Goal: Task Accomplishment & Management: Manage account settings

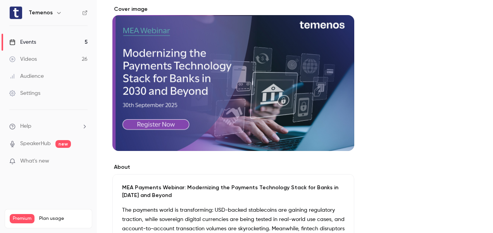
scroll to position [64, 0]
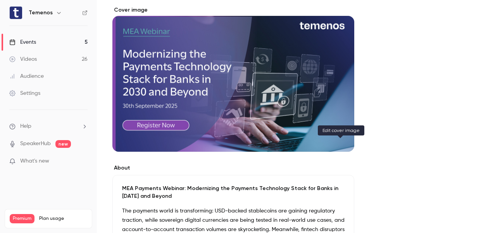
click at [340, 140] on icon "Cover image" at bounding box center [340, 137] width 5 height 5
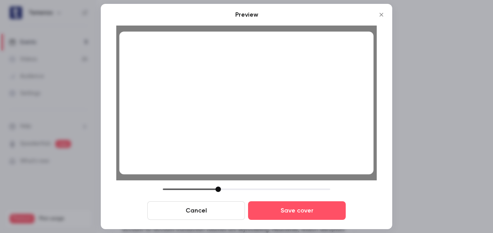
drag, startPoint x: 296, startPoint y: 132, endPoint x: 303, endPoint y: 138, distance: 8.8
click at [303, 138] on div at bounding box center [246, 102] width 254 height 143
drag, startPoint x: 303, startPoint y: 138, endPoint x: 299, endPoint y: 140, distance: 4.0
click at [299, 140] on div at bounding box center [246, 102] width 254 height 143
click at [279, 127] on div at bounding box center [246, 102] width 254 height 143
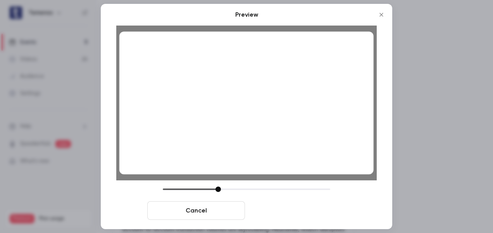
click at [286, 214] on button "Save cover" at bounding box center [297, 211] width 98 height 19
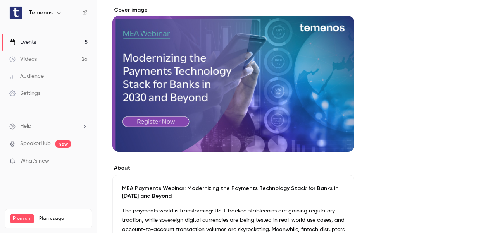
click at [33, 44] on div "Events" at bounding box center [22, 42] width 27 height 8
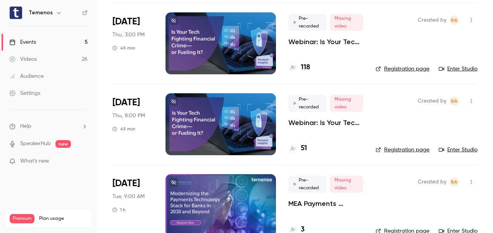
scroll to position [233, 0]
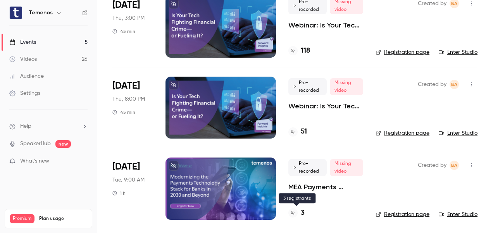
click at [302, 211] on h4 "3" at bounding box center [303, 213] width 4 height 10
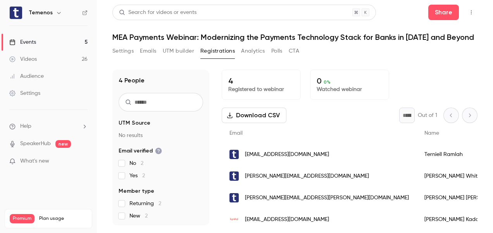
click at [27, 45] on div "Events" at bounding box center [22, 42] width 27 height 8
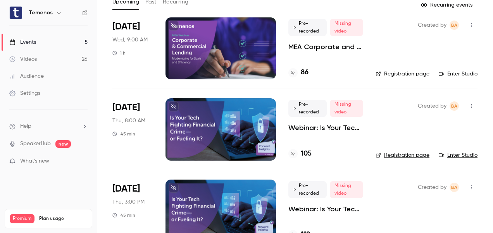
scroll to position [56, 0]
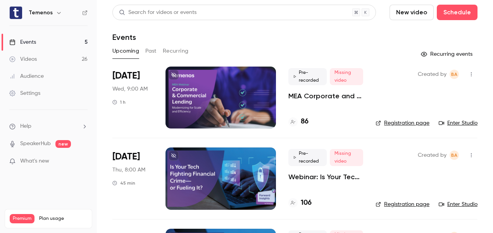
click at [243, 93] on div at bounding box center [220, 98] width 110 height 62
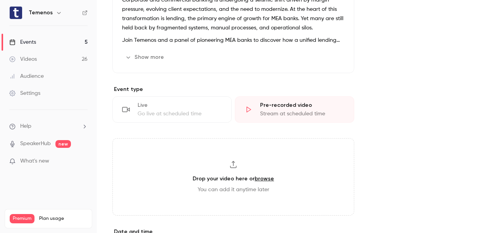
scroll to position [292, 0]
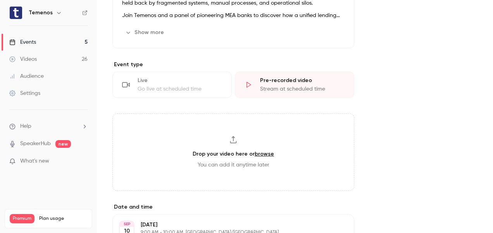
drag, startPoint x: 250, startPoint y: 186, endPoint x: 170, endPoint y: 101, distance: 116.2
click at [170, 101] on section "Event type Live Go live at scheduled time Pre-recorded video Stream at schedule…" at bounding box center [233, 126] width 242 height 130
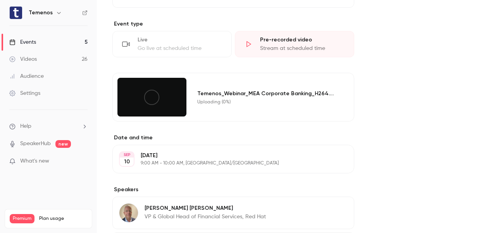
scroll to position [333, 0]
click at [335, 160] on button "Edit" at bounding box center [333, 159] width 28 height 12
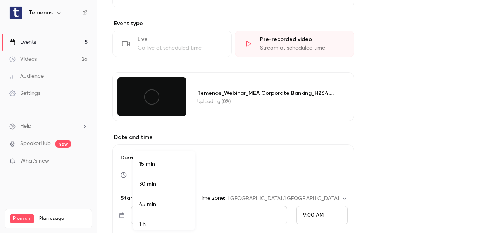
click at [188, 172] on body "Temenos Events 5 Videos 26 Audience Settings Help SpeakerHub new What's new Pre…" at bounding box center [246, 116] width 493 height 233
click at [176, 198] on li "45 min" at bounding box center [164, 200] width 62 height 20
type input "**"
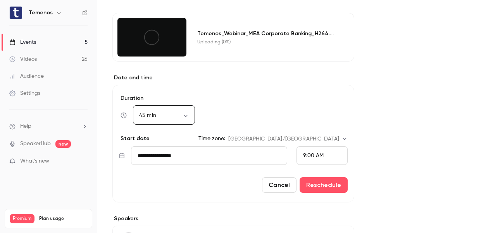
scroll to position [400, 0]
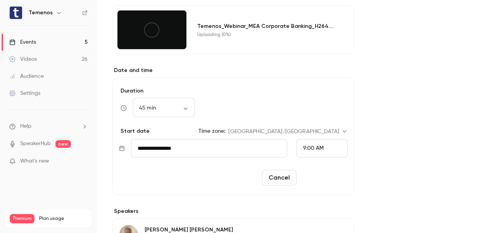
click at [318, 178] on button "Reschedule" at bounding box center [324, 178] width 48 height 16
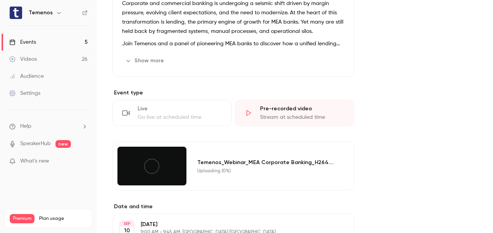
scroll to position [264, 0]
